Goal: Transaction & Acquisition: Book appointment/travel/reservation

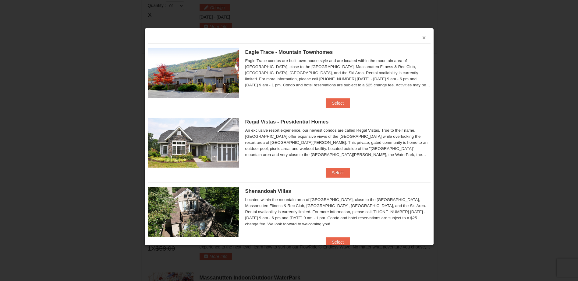
click at [422, 40] on button "×" at bounding box center [424, 38] width 4 height 6
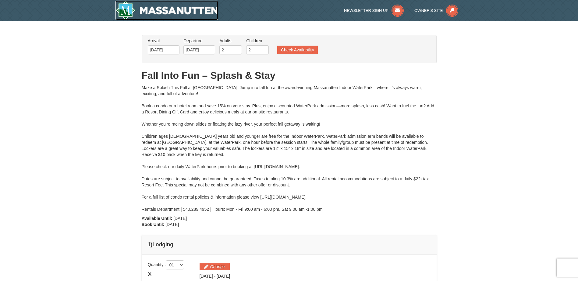
click at [126, 12] on img at bounding box center [166, 10] width 103 height 19
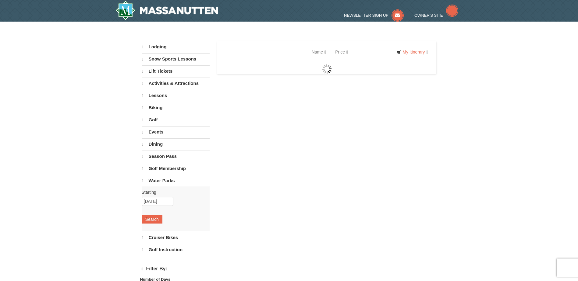
select select "10"
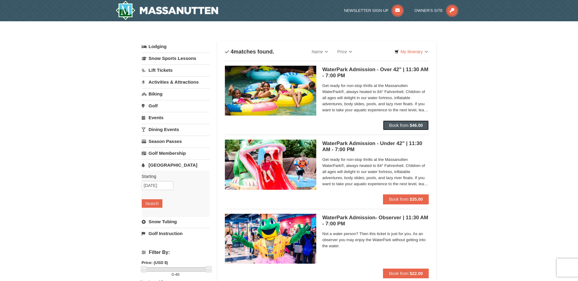
click at [401, 124] on span "Book from" at bounding box center [398, 125] width 19 height 5
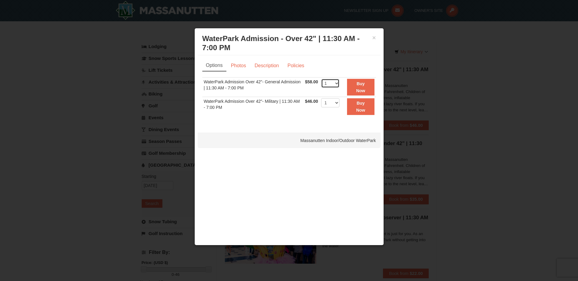
click at [337, 84] on select "1 2 3 4 5 6 7 8 9 10 11 12 13 14 15 16 17 18 19 20 21 22" at bounding box center [330, 83] width 18 height 9
select select "4"
click at [321, 79] on select "1 2 3 4 5 6 7 8 9 10 11 12 13 14 15 16 17 18 19 20 21 22" at bounding box center [330, 83] width 18 height 9
click at [366, 89] on button "Buy Now" at bounding box center [360, 87] width 27 height 17
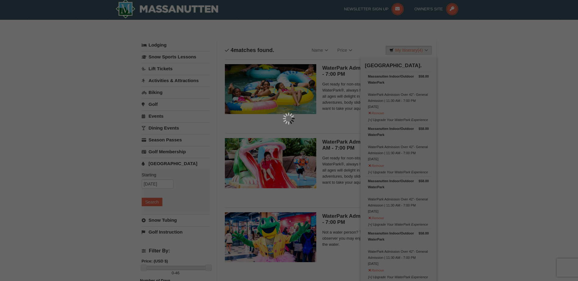
scroll to position [2, 0]
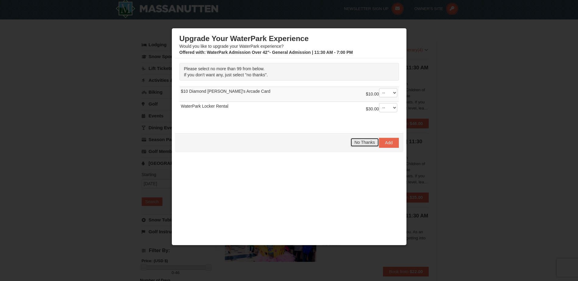
click at [364, 144] on span "No Thanks" at bounding box center [364, 142] width 20 height 5
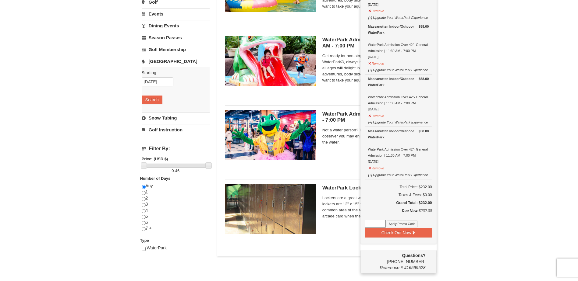
scroll to position [93, 0]
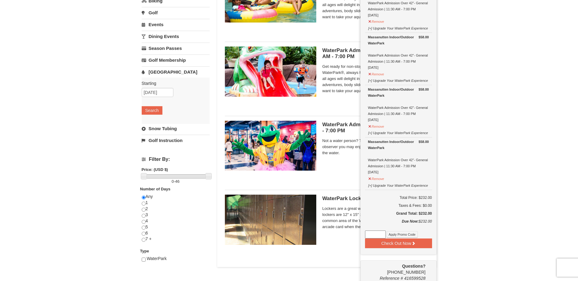
click at [380, 237] on input at bounding box center [375, 235] width 21 height 8
type input "WPHarvest25"
click at [395, 235] on button "Apply Promo Code" at bounding box center [401, 234] width 31 height 7
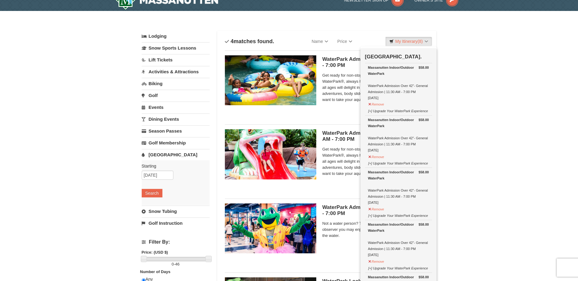
scroll to position [0, 0]
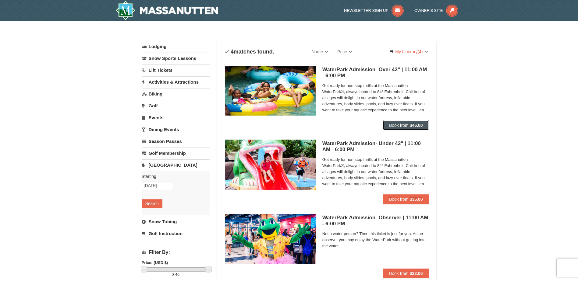
click at [410, 121] on button "Book from $46.00" at bounding box center [406, 126] width 46 height 10
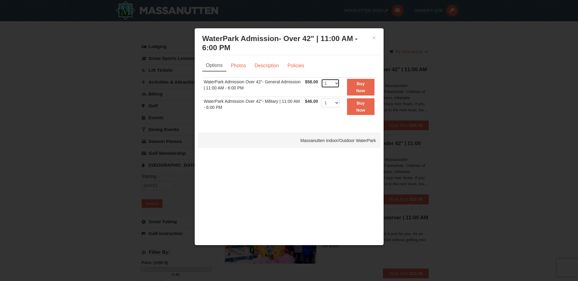
click at [330, 84] on select "1 2 3 4 5 6 7 8 9 10 11 12 13 14 15 16 17 18 19 20 21 22" at bounding box center [330, 83] width 18 height 9
select select "4"
click at [321, 79] on select "1 2 3 4 5 6 7 8 9 10 11 12 13 14 15 16 17 18 19 20 21 22" at bounding box center [330, 83] width 18 height 9
click at [357, 84] on strong "Buy Now" at bounding box center [360, 87] width 9 height 12
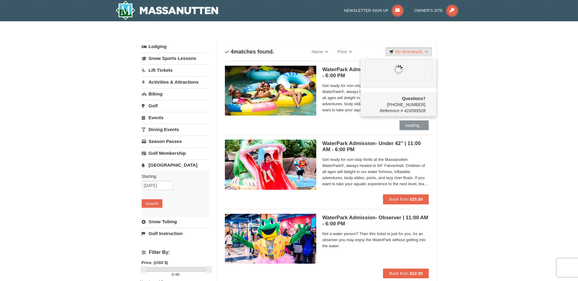
click at [59, 203] on div "× Categories List Filter My Itinerary (4) Questions? 1-540-289-9441 Reference #…" at bounding box center [289, 203] width 578 height 365
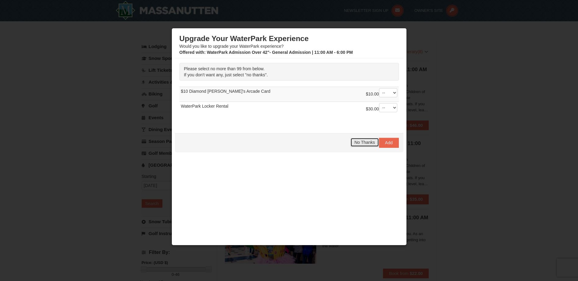
click at [354, 143] on span "No Thanks" at bounding box center [364, 142] width 20 height 5
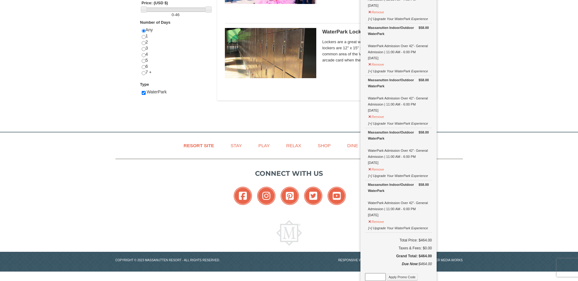
scroll to position [246, 0]
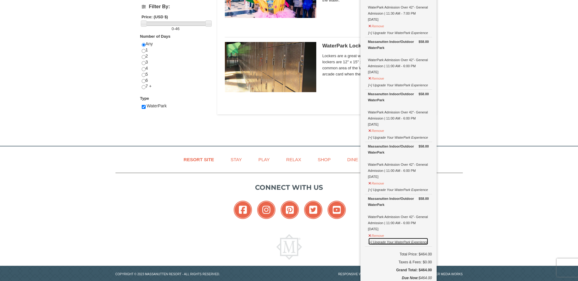
click at [372, 243] on button "[+] Upgrade Your WaterPark Experience" at bounding box center [398, 242] width 60 height 8
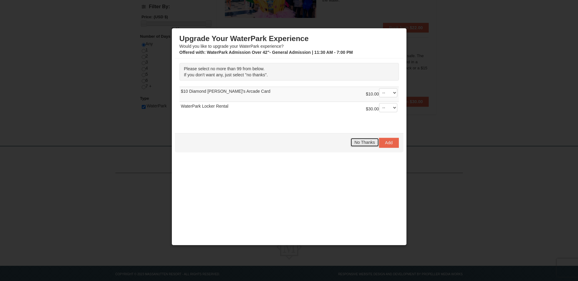
click at [358, 143] on span "No Thanks" at bounding box center [364, 142] width 20 height 5
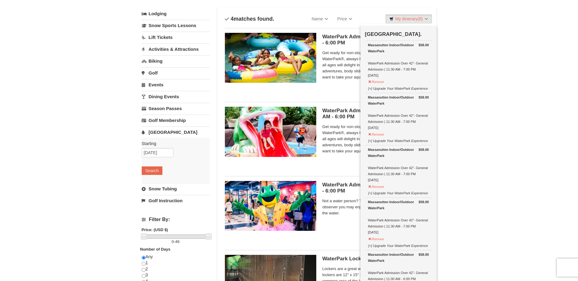
scroll to position [0, 0]
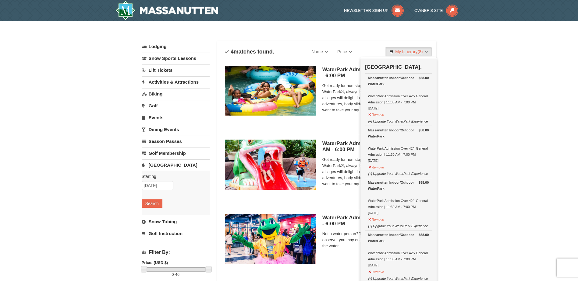
click at [164, 166] on link "Water Park" at bounding box center [176, 165] width 68 height 11
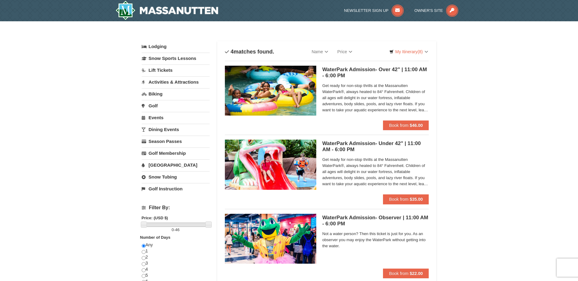
click at [158, 168] on link "Water Park" at bounding box center [176, 165] width 68 height 11
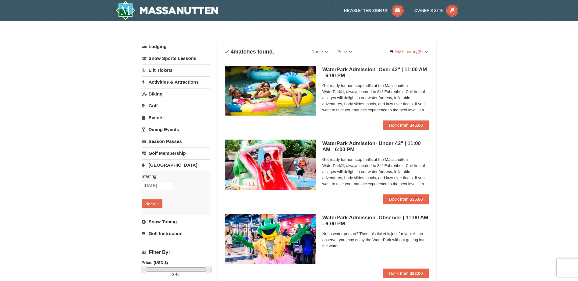
click at [159, 166] on link "Water Park" at bounding box center [176, 165] width 68 height 11
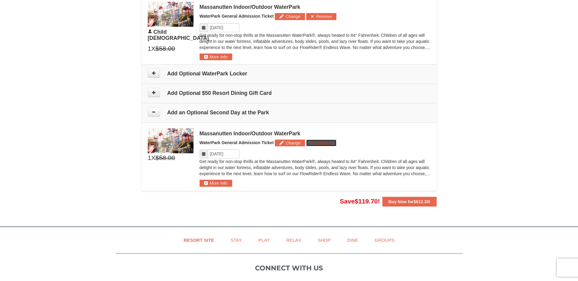
click at [329, 142] on button "Remove" at bounding box center [321, 143] width 30 height 7
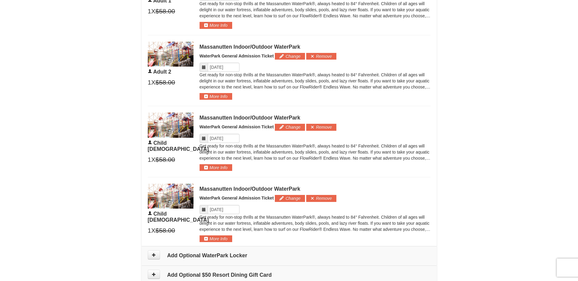
scroll to position [374, 0]
